Goal: Information Seeking & Learning: Find specific fact

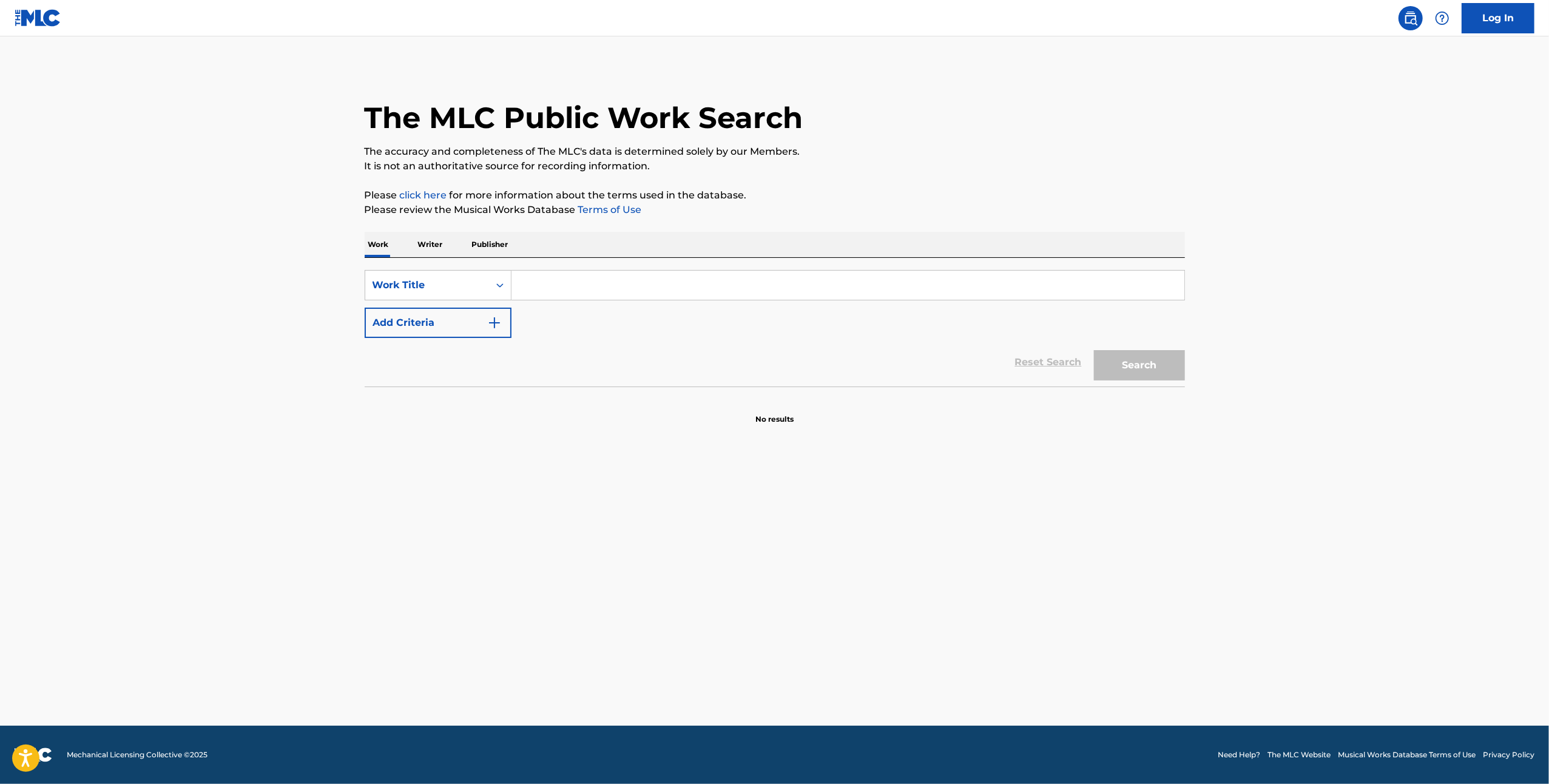
click at [552, 278] on input "Search Form" at bounding box center [848, 285] width 673 height 29
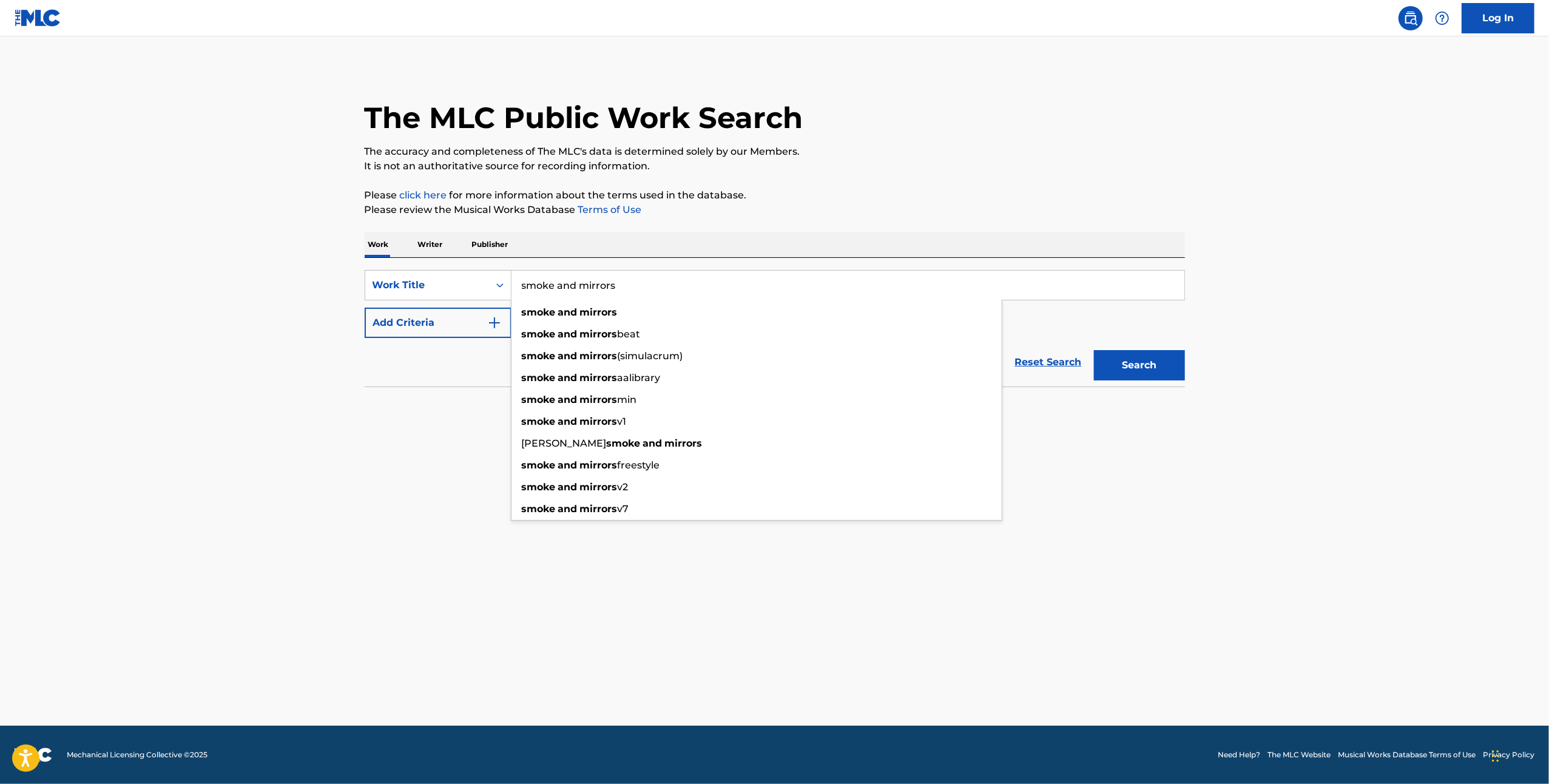
type input "smoke and mirrors"
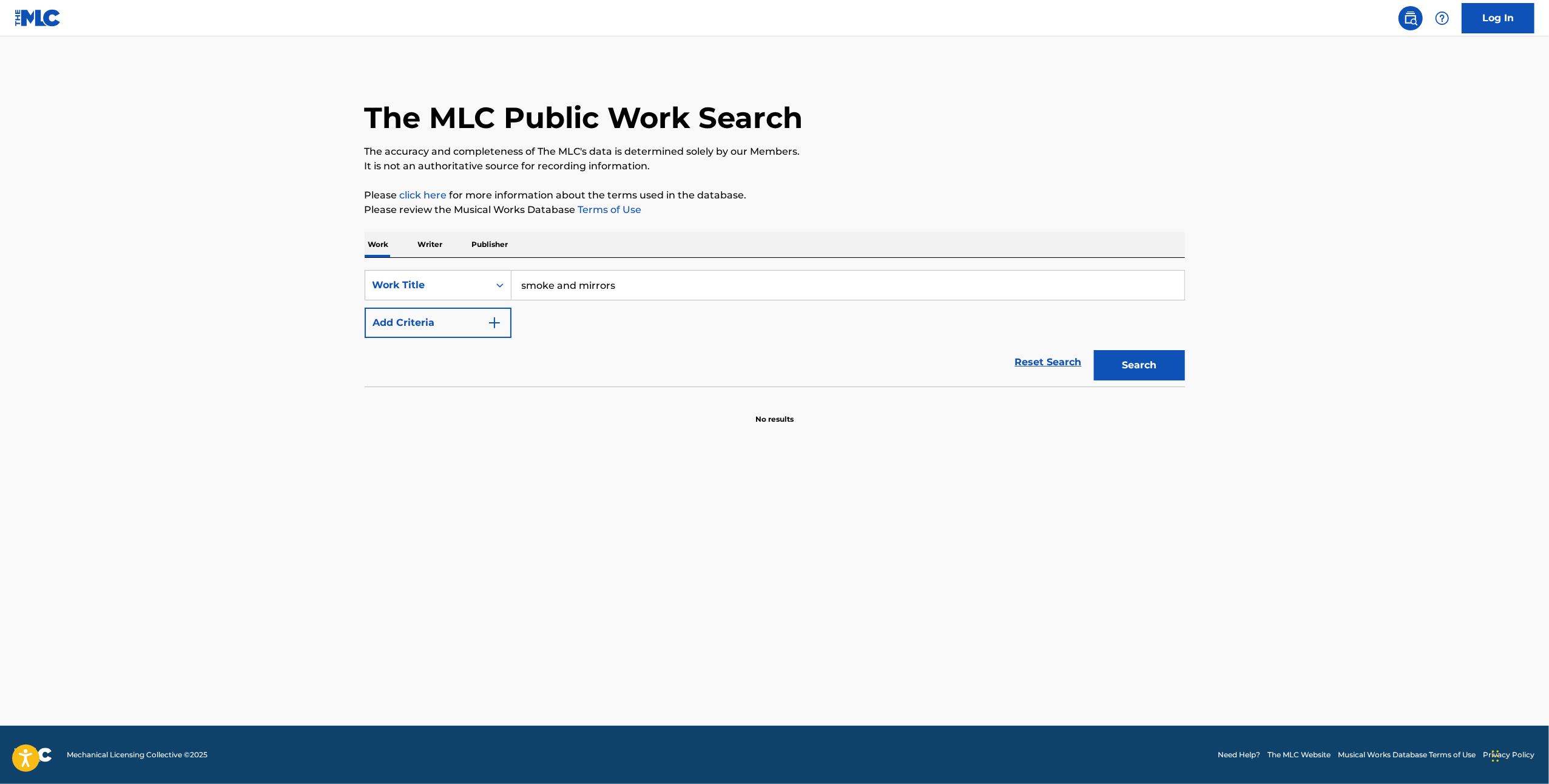
click at [475, 424] on main "The MLC Public Work Search The accuracy and completeness of The MLC's data is d…" at bounding box center [774, 381] width 1549 height 689
click at [1140, 372] on button "Search" at bounding box center [1139, 364] width 91 height 30
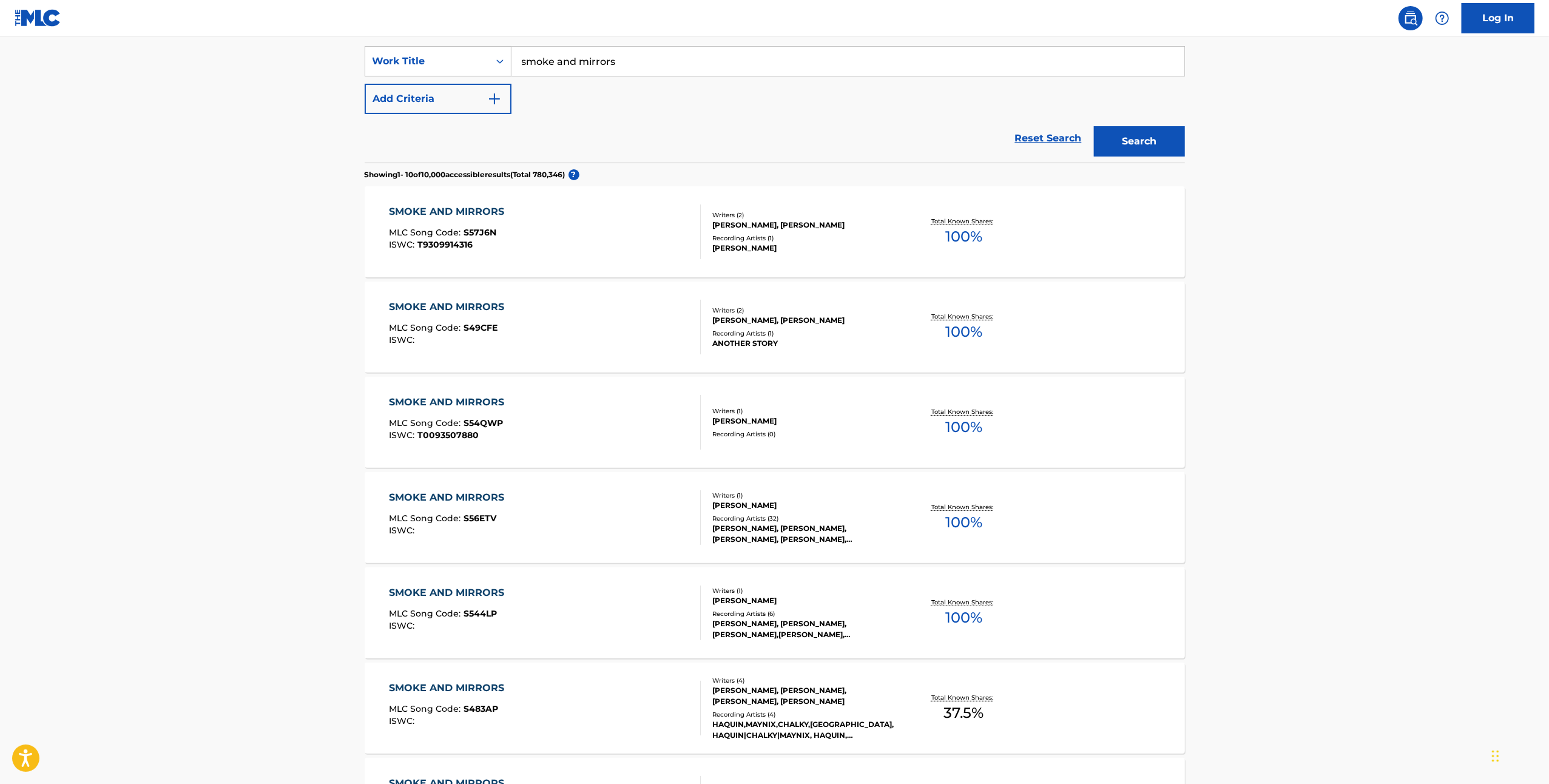
scroll to position [242, 0]
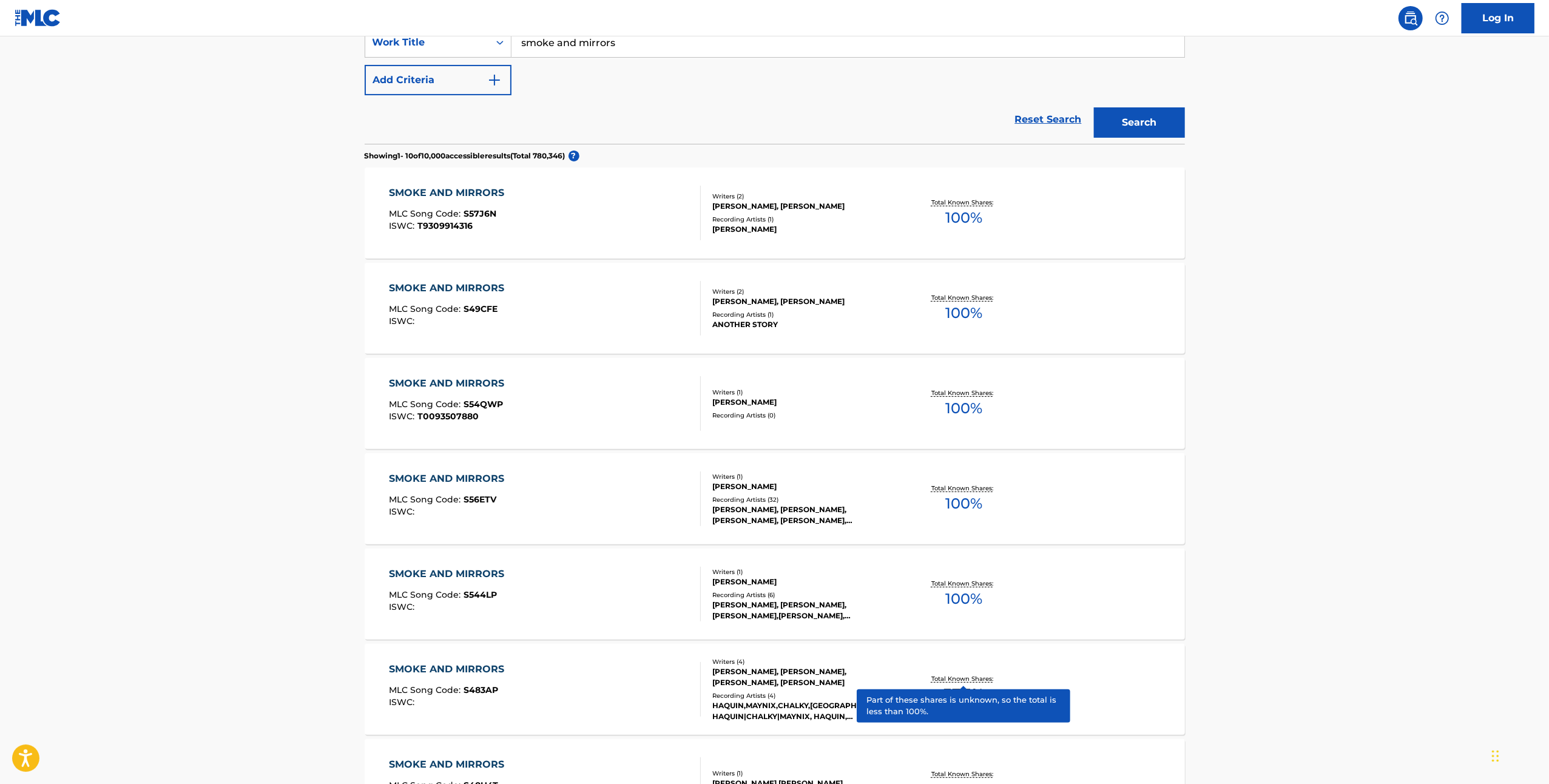
click at [495, 78] on img "Search Form" at bounding box center [494, 80] width 15 height 15
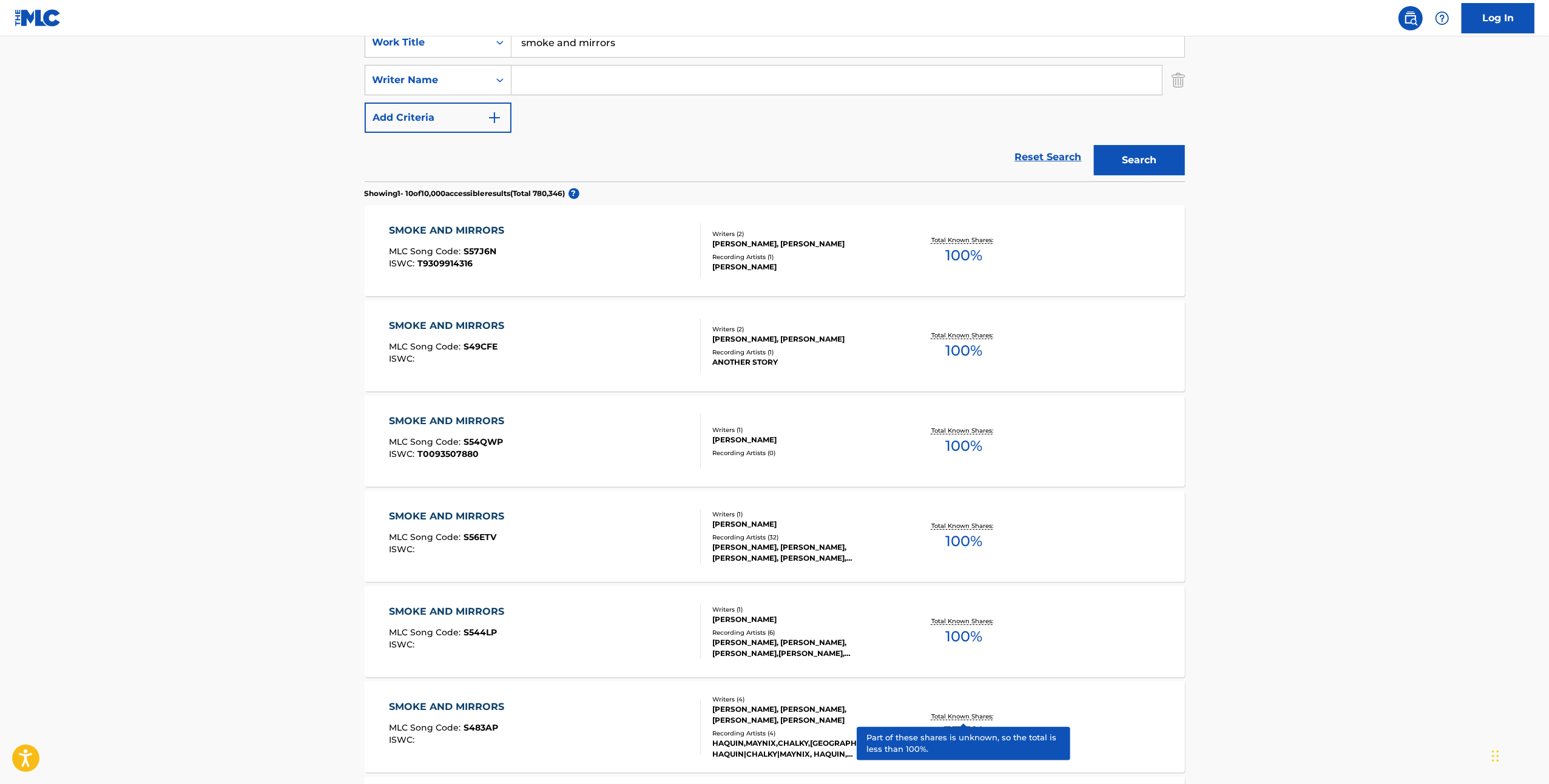
click at [540, 87] on input "Search Form" at bounding box center [837, 80] width 650 height 29
paste input "[PERSON_NAME]"
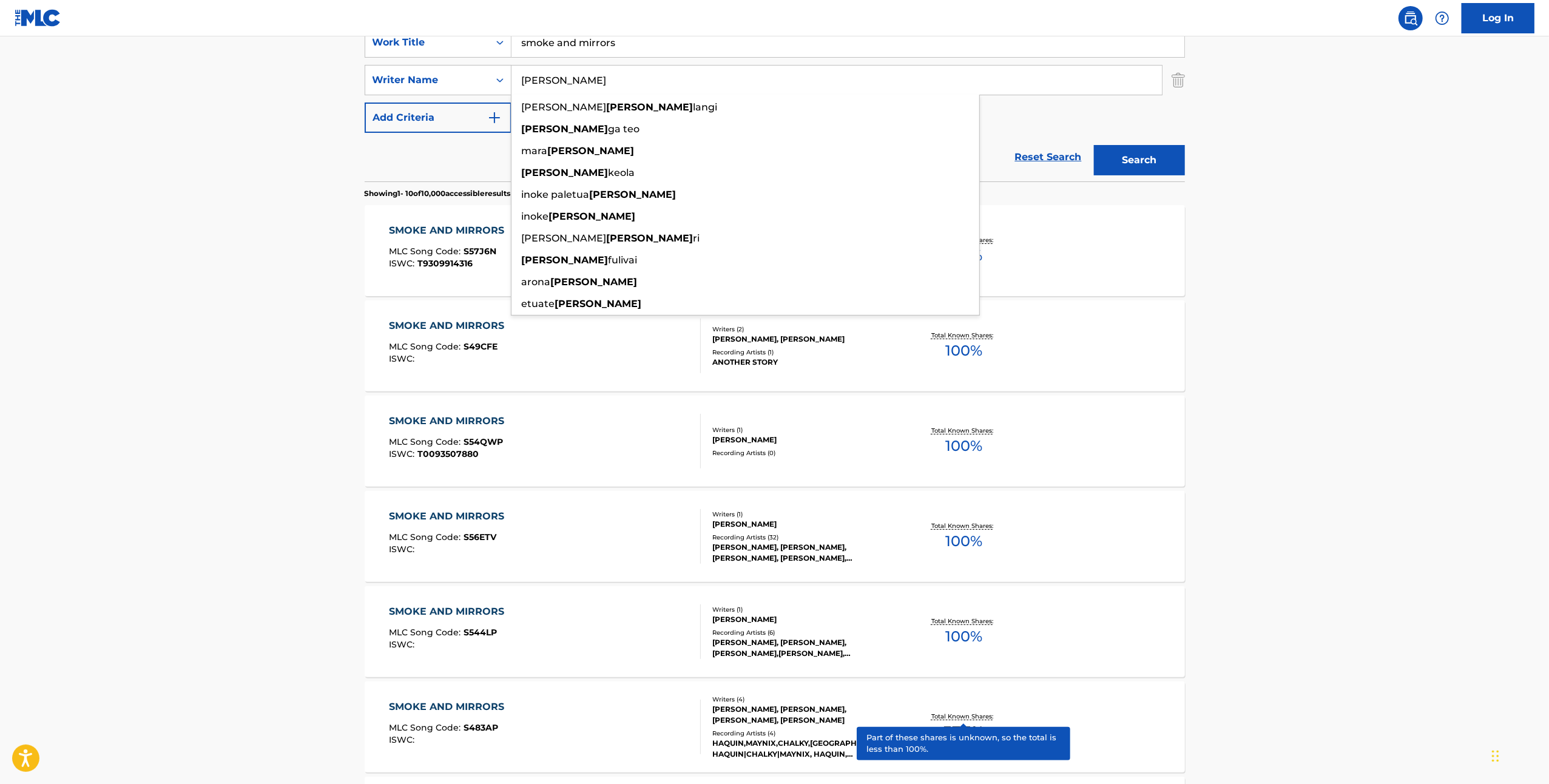
type input "[PERSON_NAME]"
click at [1147, 149] on button "Search" at bounding box center [1139, 159] width 91 height 30
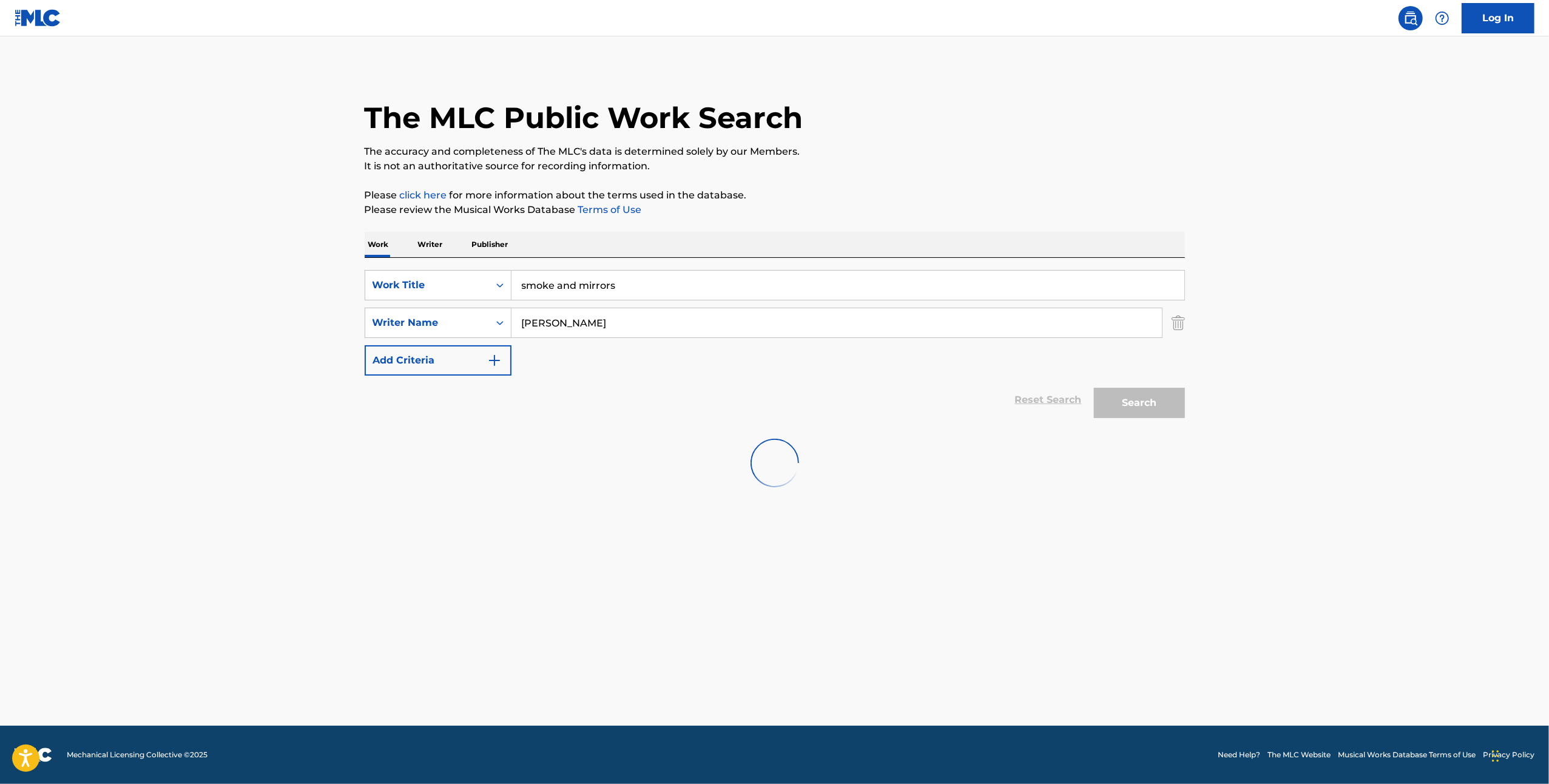
scroll to position [0, 0]
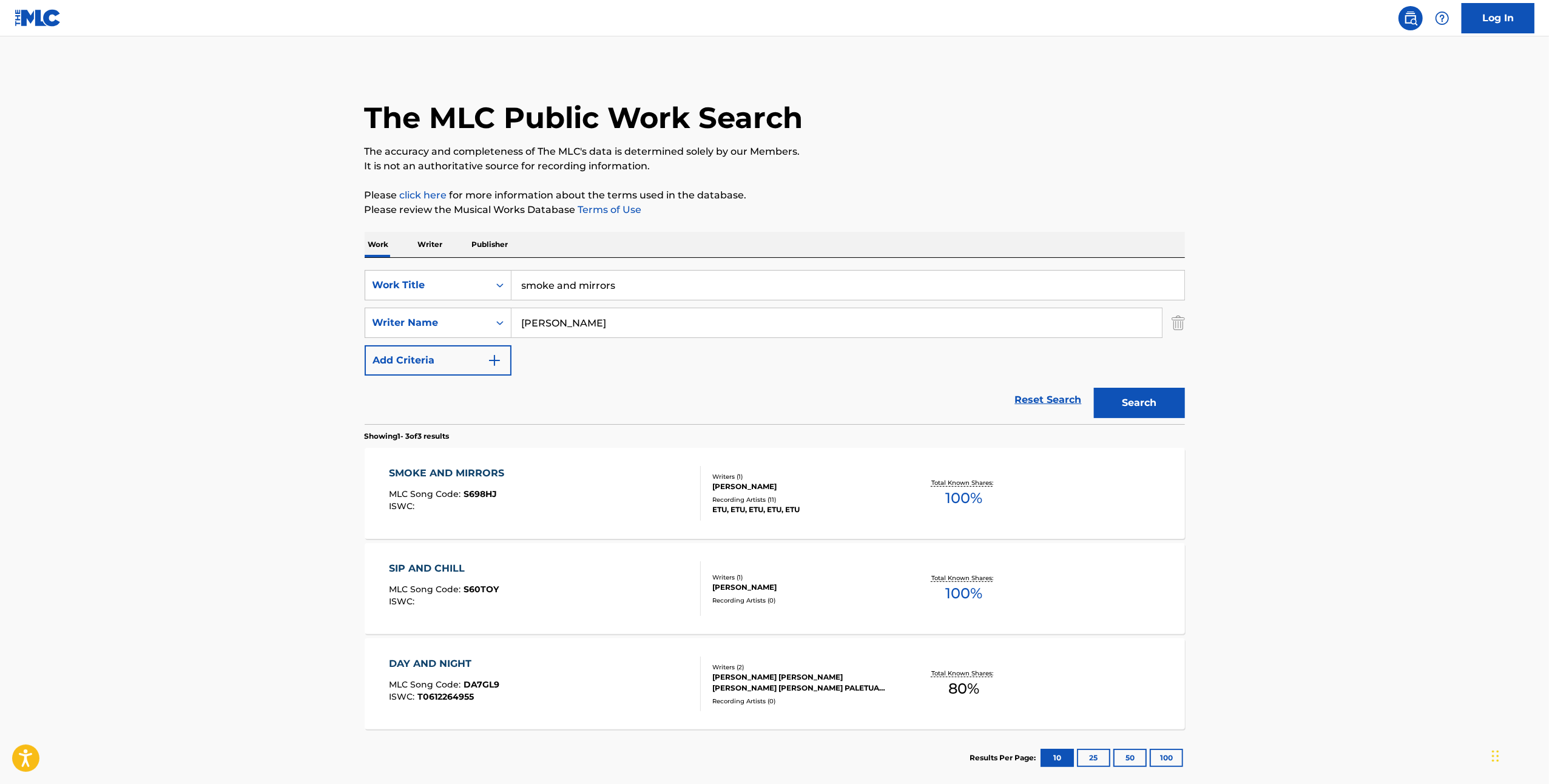
click at [738, 481] on div "[PERSON_NAME]" at bounding box center [803, 486] width 183 height 11
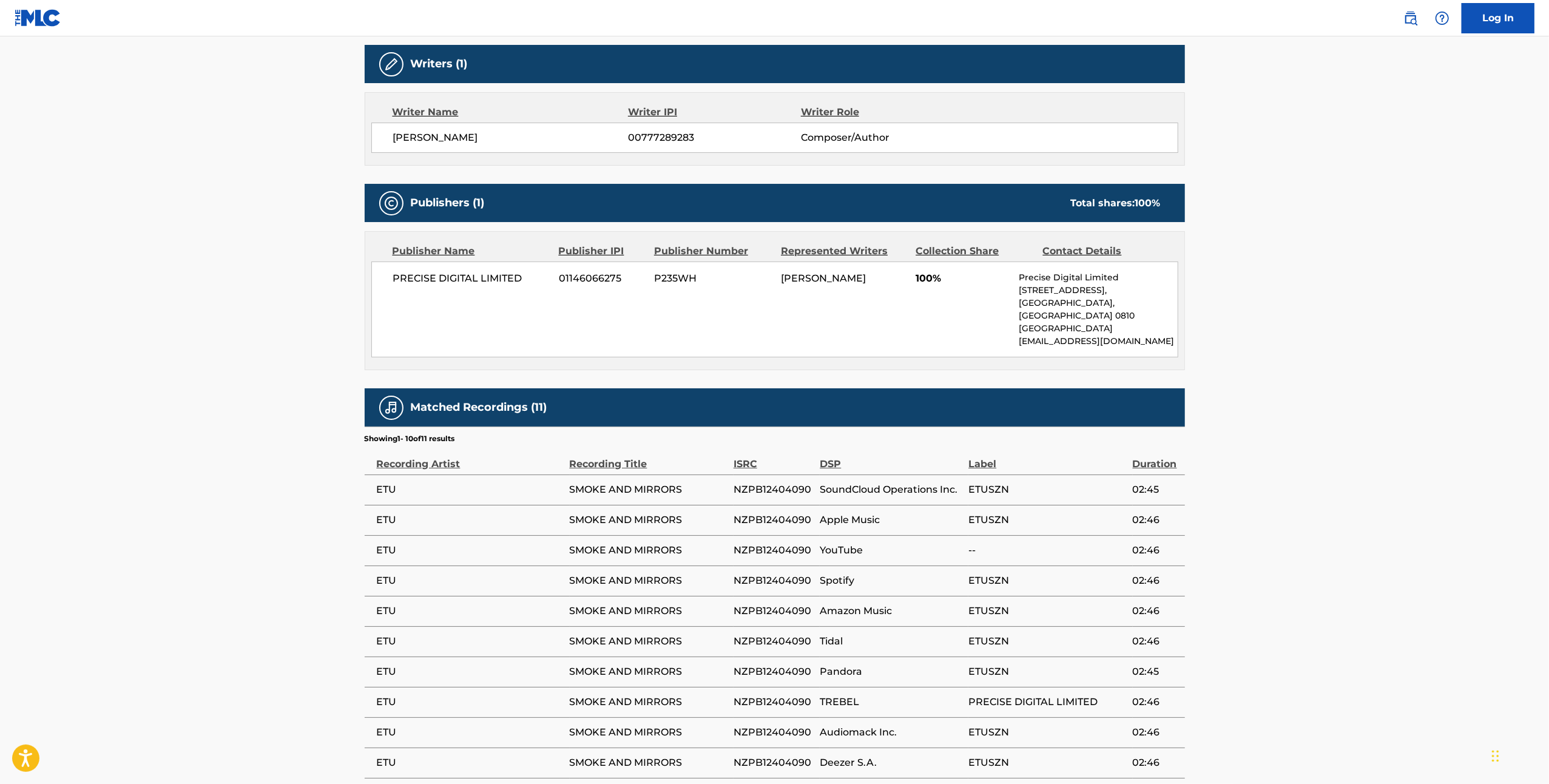
scroll to position [402, 0]
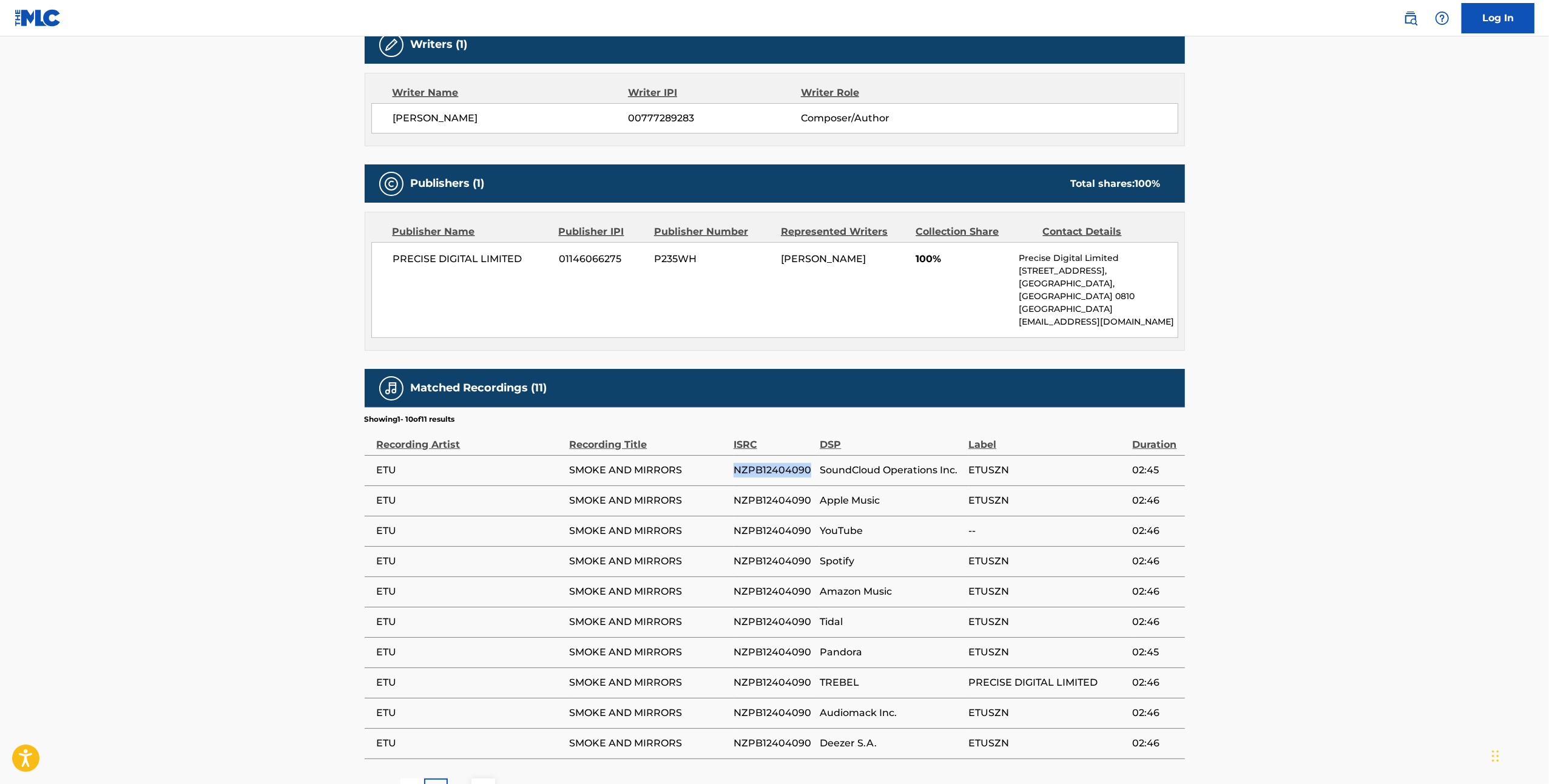
drag, startPoint x: 810, startPoint y: 457, endPoint x: 734, endPoint y: 467, distance: 76.7
click at [734, 467] on td "NZPB12404090" at bounding box center [776, 470] width 87 height 30
copy span "NZPB12404090"
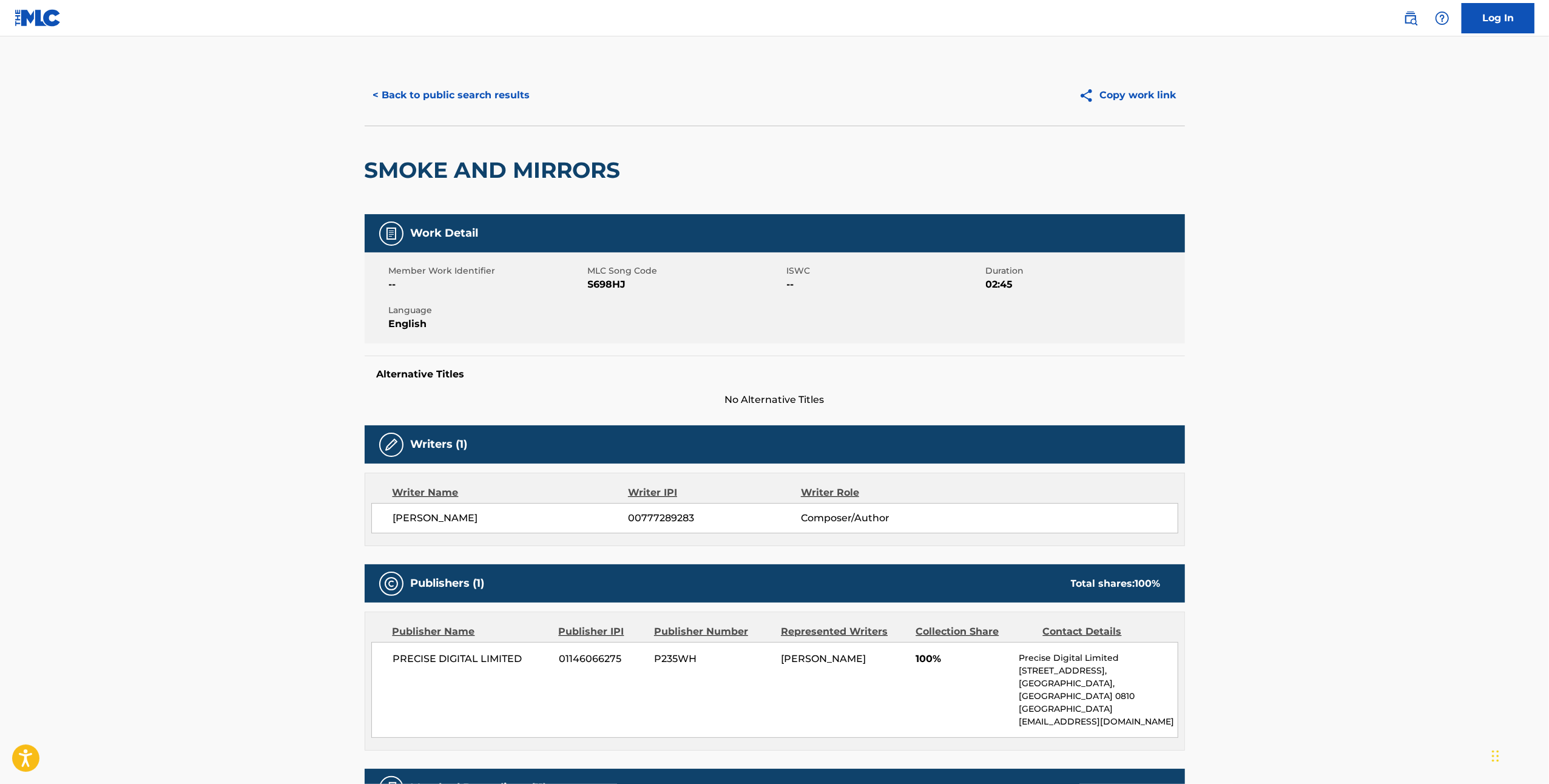
scroll to position [0, 0]
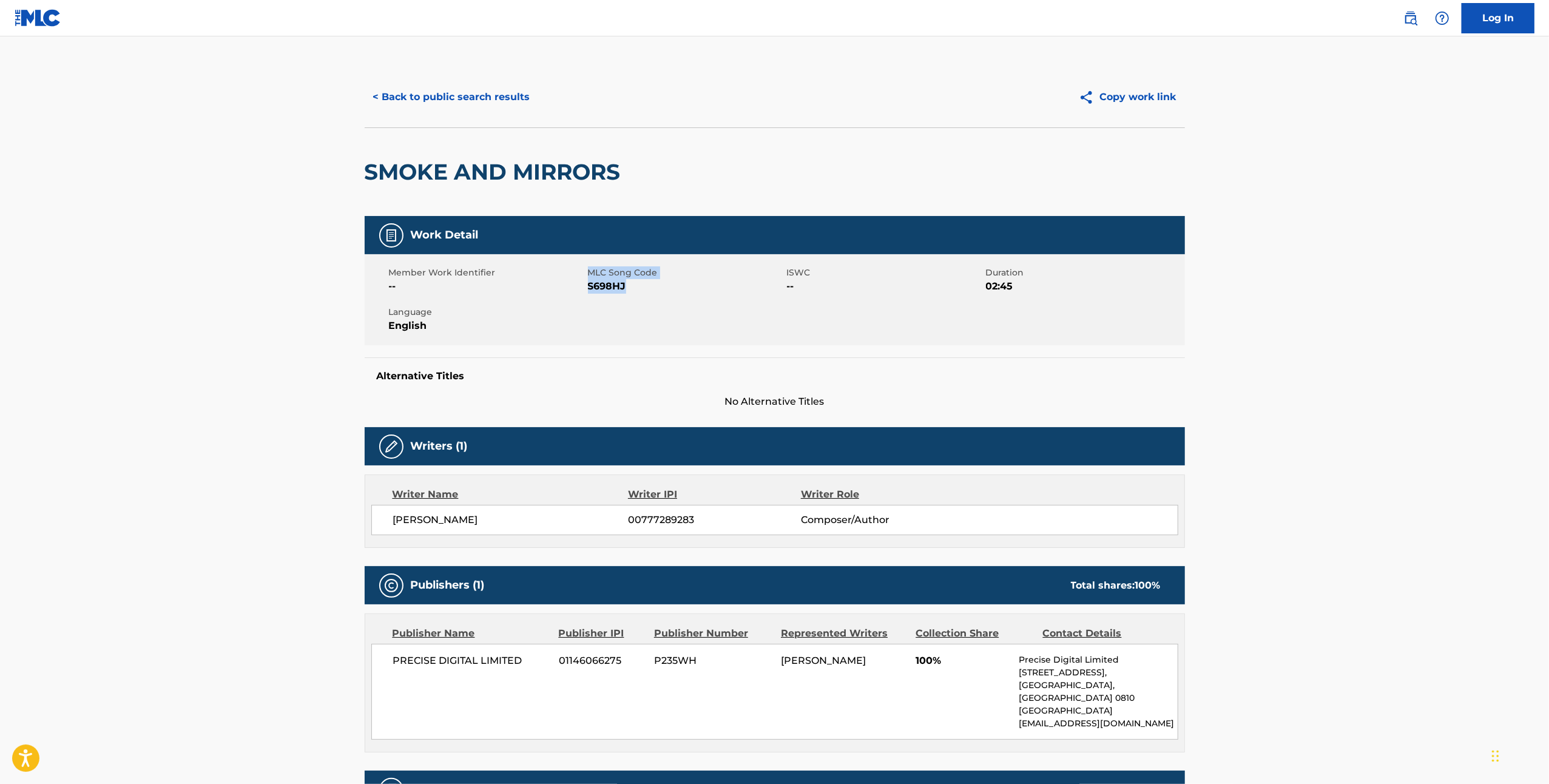
drag, startPoint x: 624, startPoint y: 282, endPoint x: 586, endPoint y: 288, distance: 38.5
click at [586, 288] on div "Member Work Identifier -- MLC Song Code S698HJ ISWC -- Duration 02:45 Language …" at bounding box center [774, 300] width 820 height 91
click at [673, 322] on div "Member Work Identifier -- MLC Song Code S698HJ ISWC -- Duration 02:45 Language …" at bounding box center [774, 300] width 820 height 91
click at [631, 284] on span "S698HJ" at bounding box center [686, 286] width 196 height 15
click at [639, 295] on div "Member Work Identifier -- MLC Song Code S698HJ ISWC -- Duration 02:45 Language …" at bounding box center [774, 300] width 820 height 91
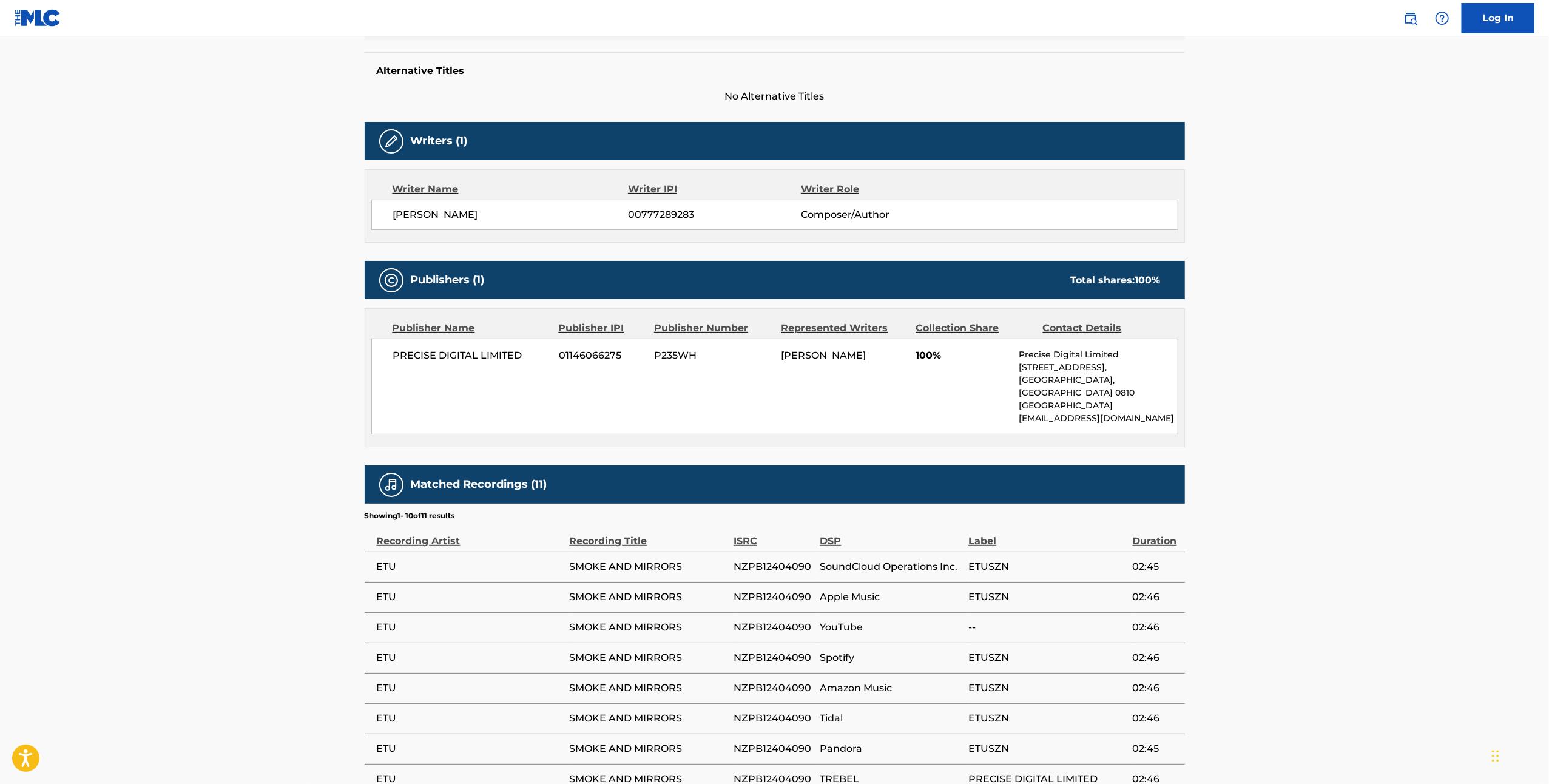
scroll to position [483, 0]
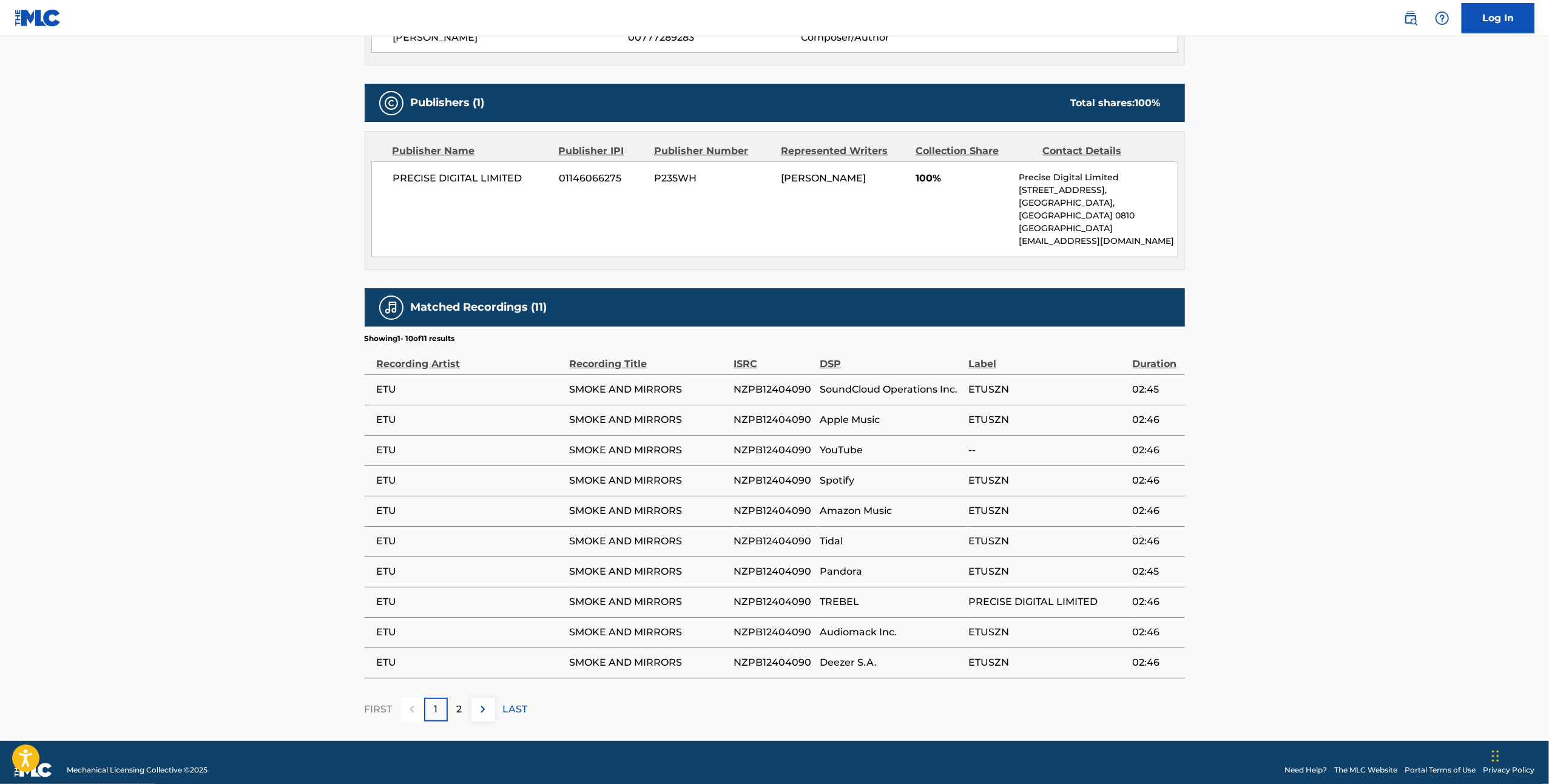
click at [452, 697] on div "2" at bounding box center [460, 709] width 24 height 24
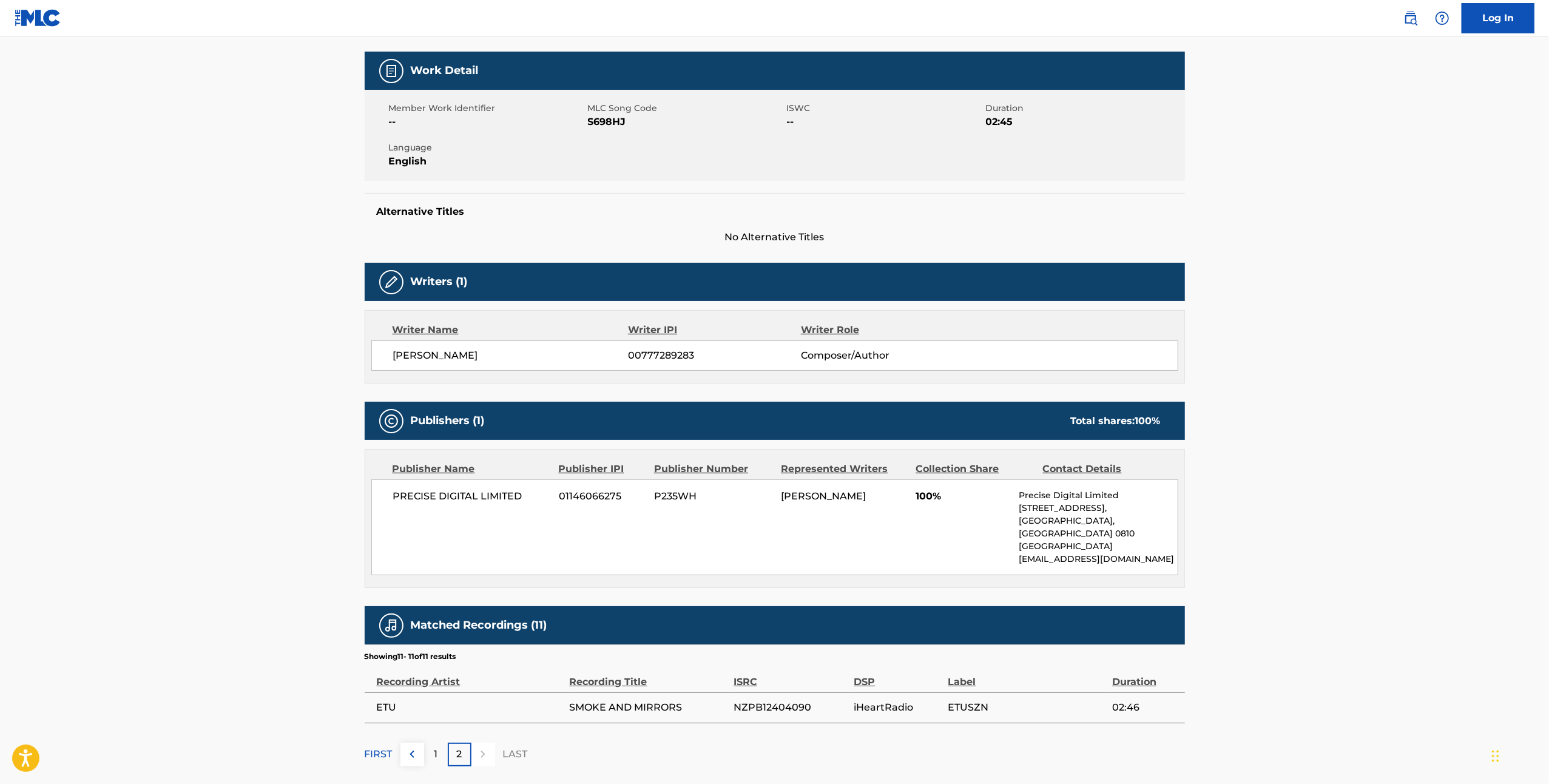
scroll to position [209, 0]
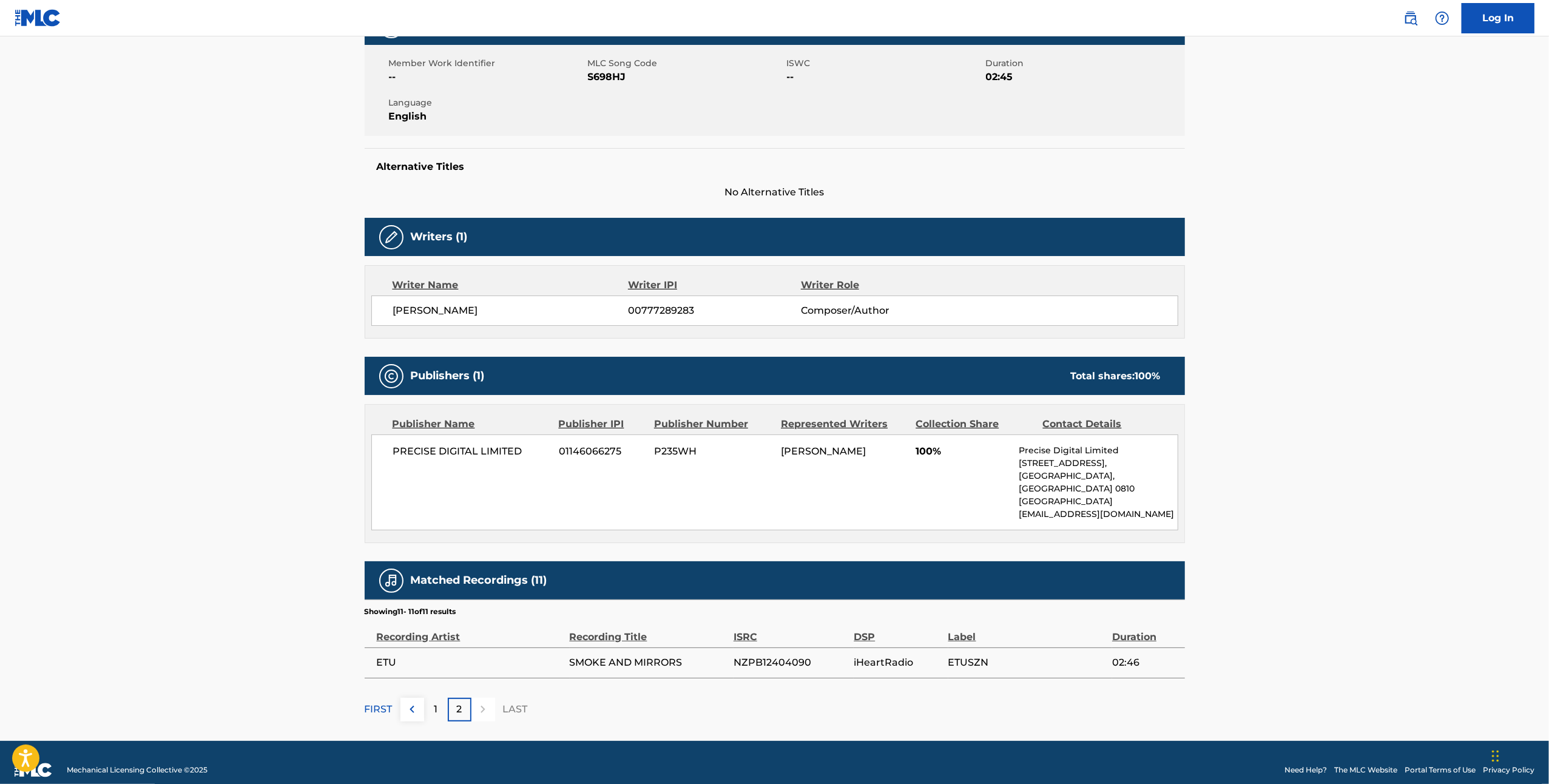
click at [441, 697] on div "1" at bounding box center [436, 709] width 24 height 24
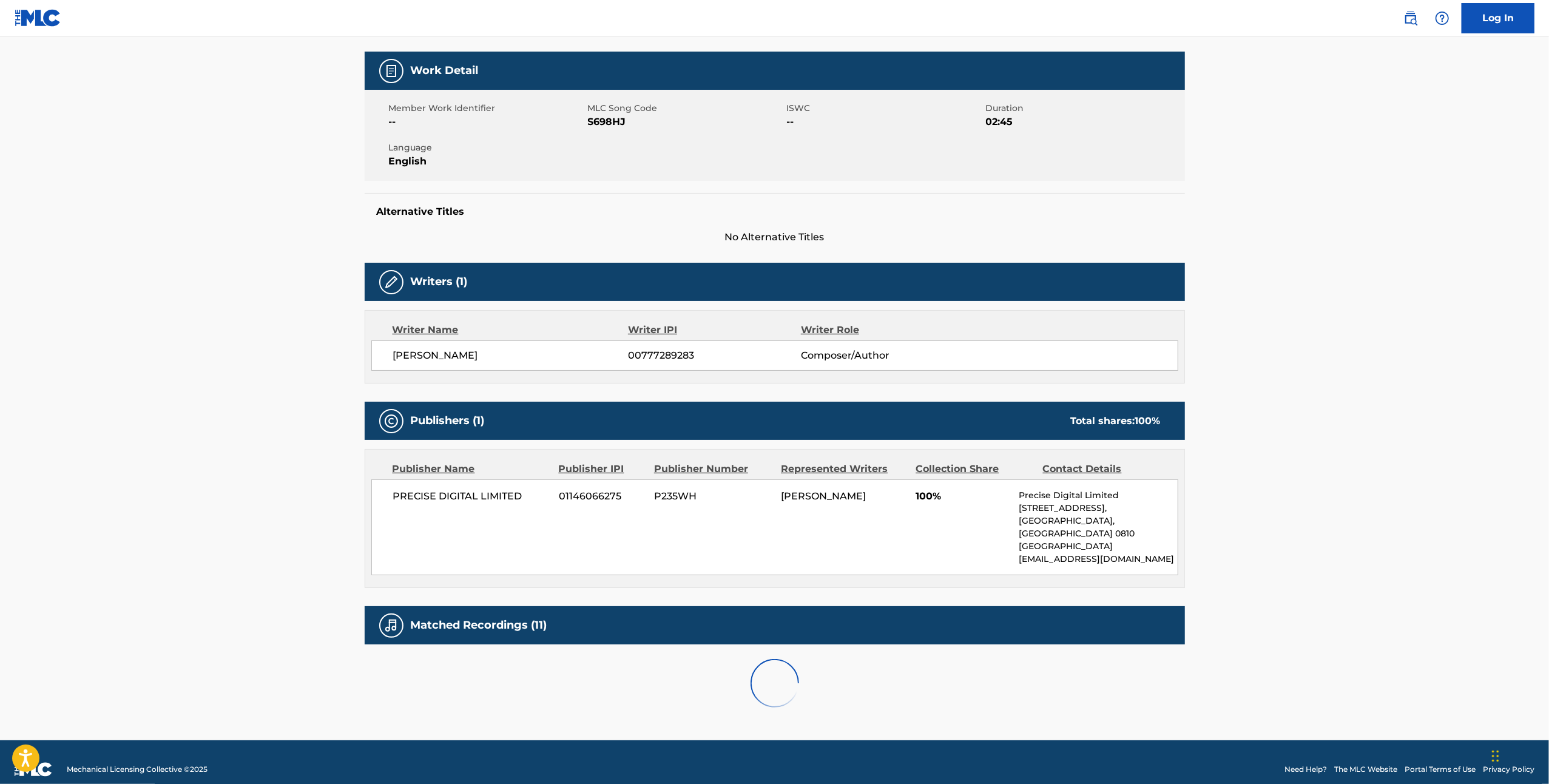
scroll to position [483, 0]
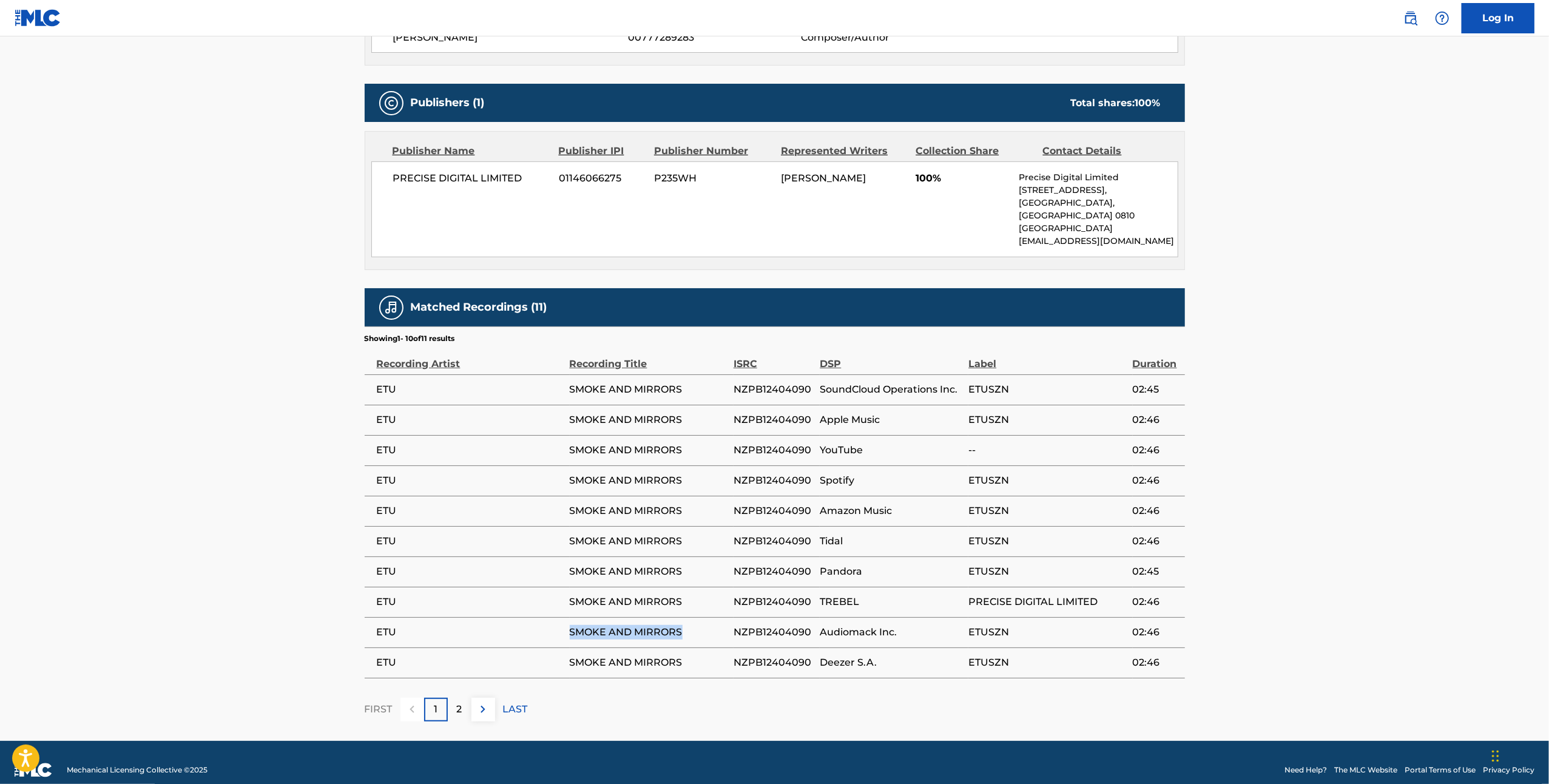
drag, startPoint x: 678, startPoint y: 619, endPoint x: 570, endPoint y: 627, distance: 108.3
click at [570, 627] on td "SMOKE AND MIRRORS" at bounding box center [652, 631] width 164 height 30
copy span "SMOKE AND MIRRORS"
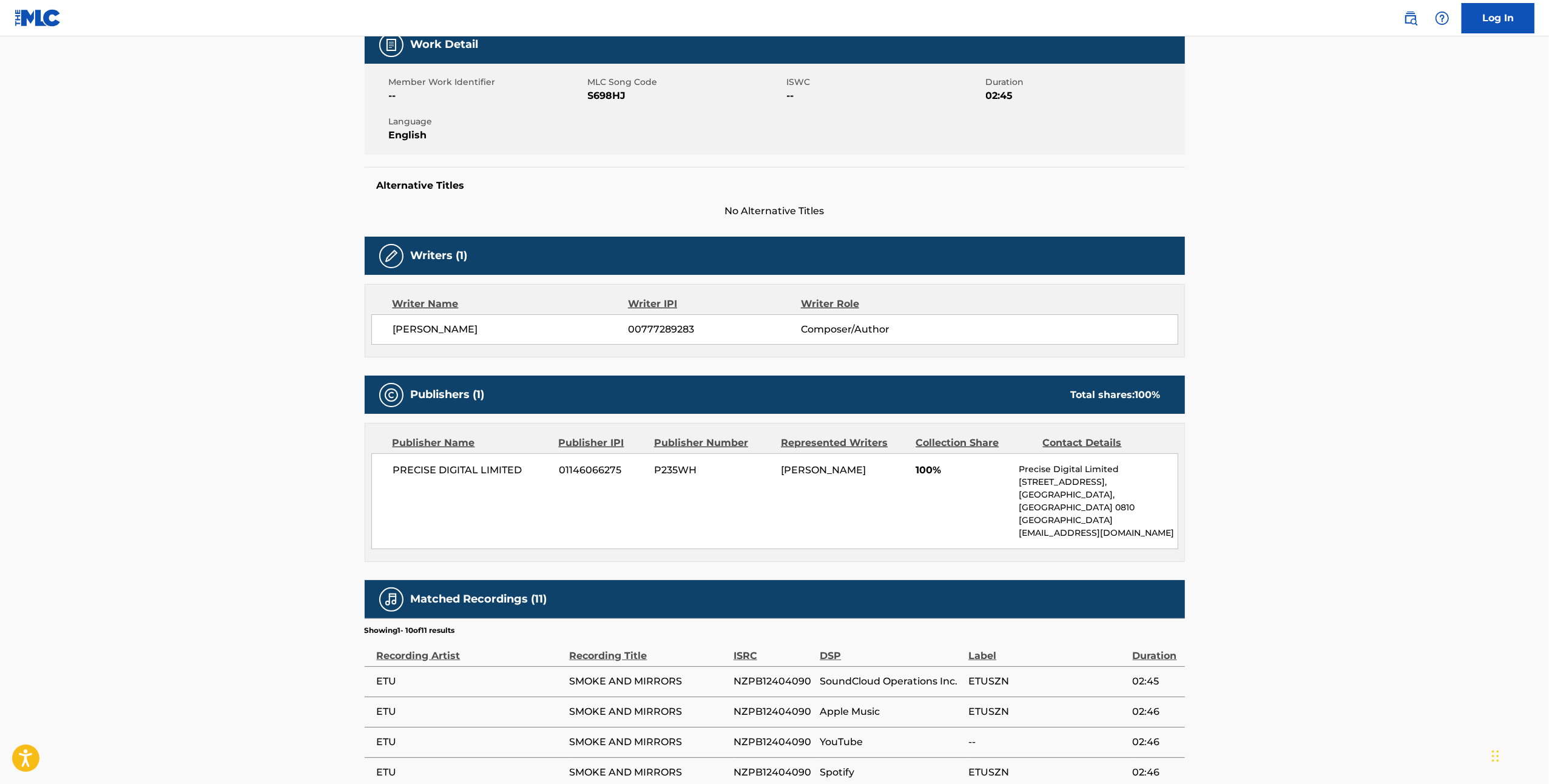
scroll to position [159, 0]
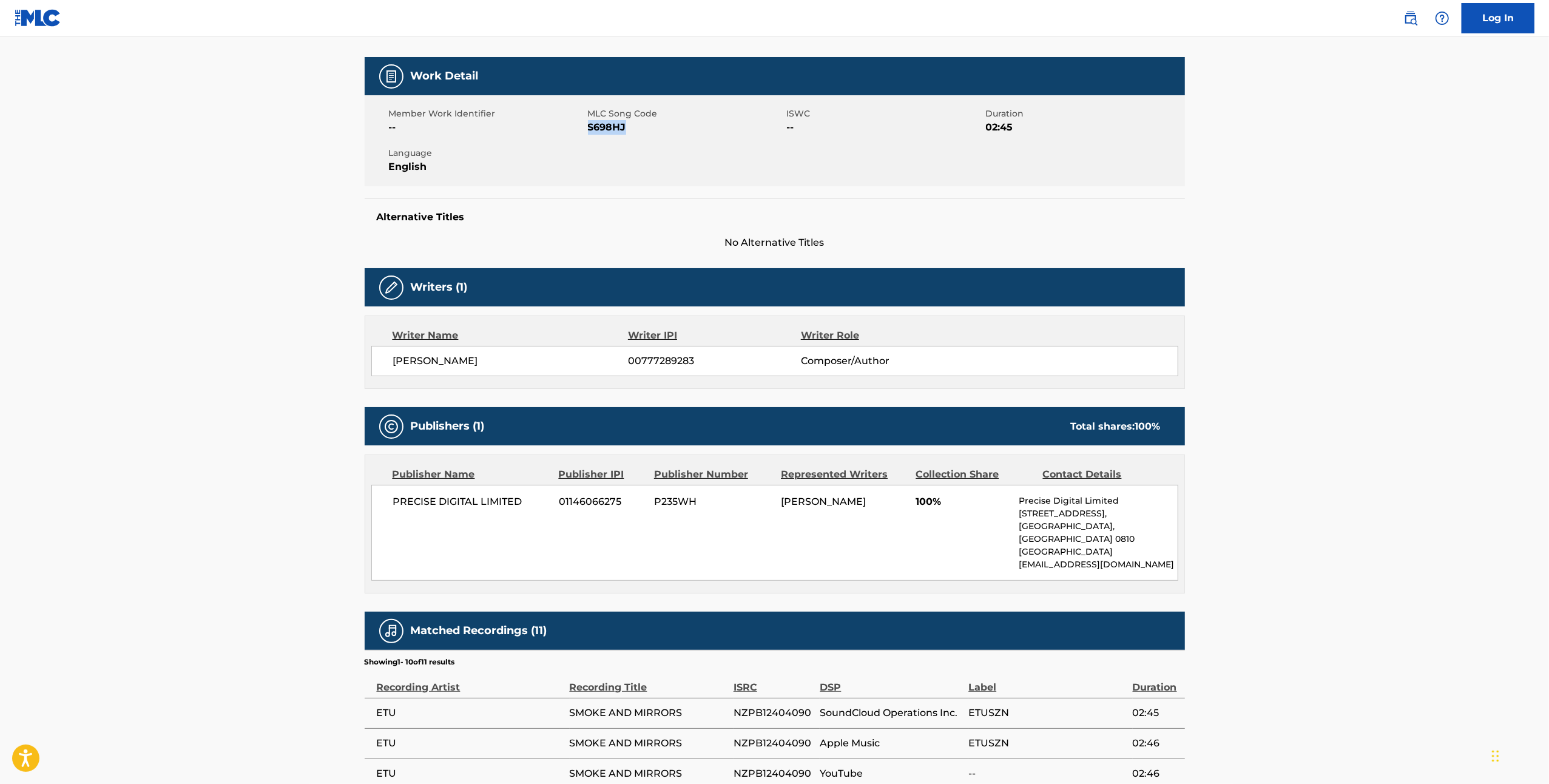
drag, startPoint x: 627, startPoint y: 128, endPoint x: 590, endPoint y: 140, distance: 38.9
click at [590, 141] on div "Member Work Identifier -- MLC Song Code S698HJ ISWC -- Duration 02:45 Language …" at bounding box center [774, 141] width 820 height 91
copy span "S698HJ"
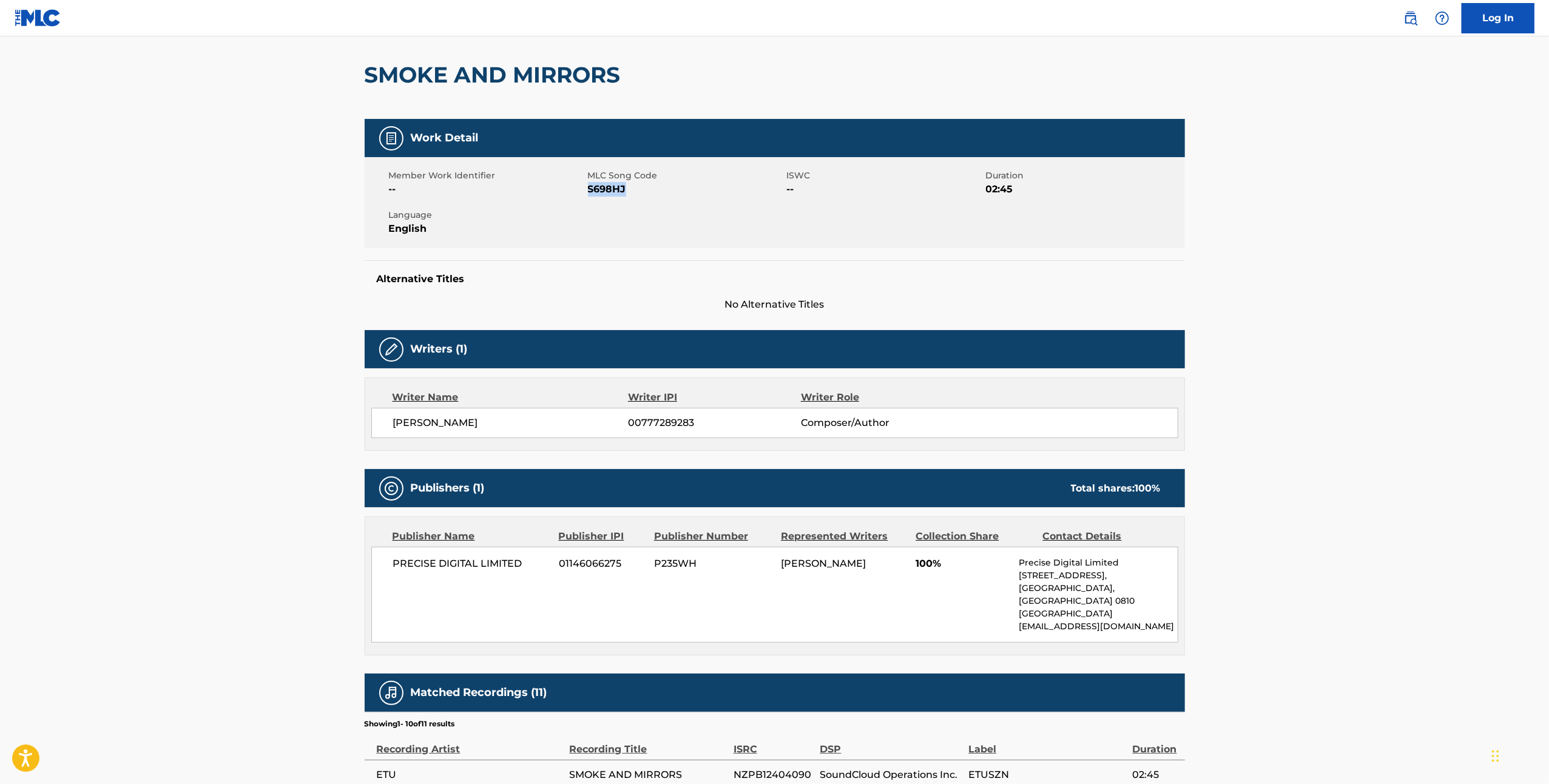
scroll to position [0, 0]
